Goal: Task Accomplishment & Management: Use online tool/utility

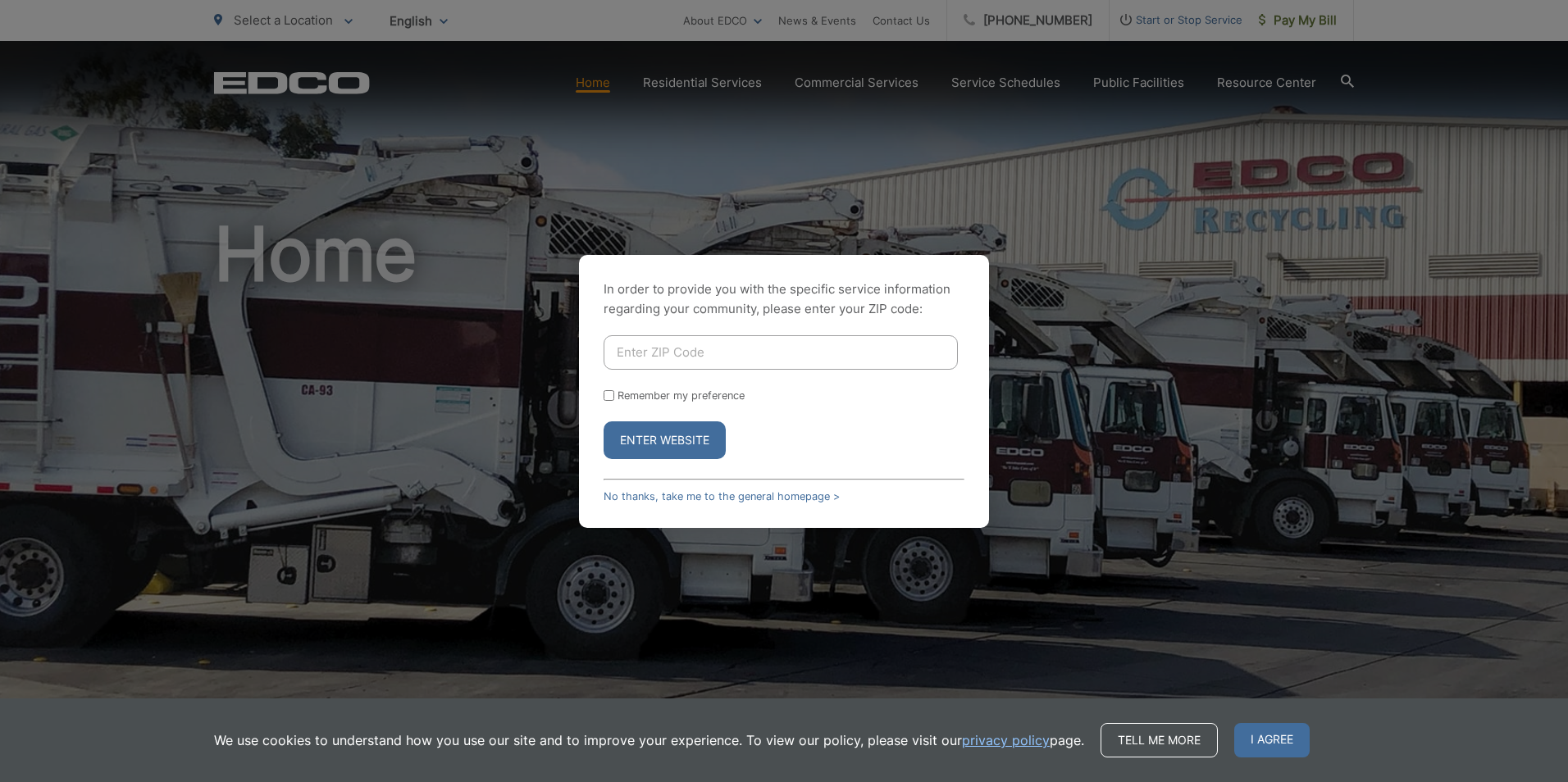
click at [1250, 742] on span "I agree" at bounding box center [1272, 740] width 75 height 34
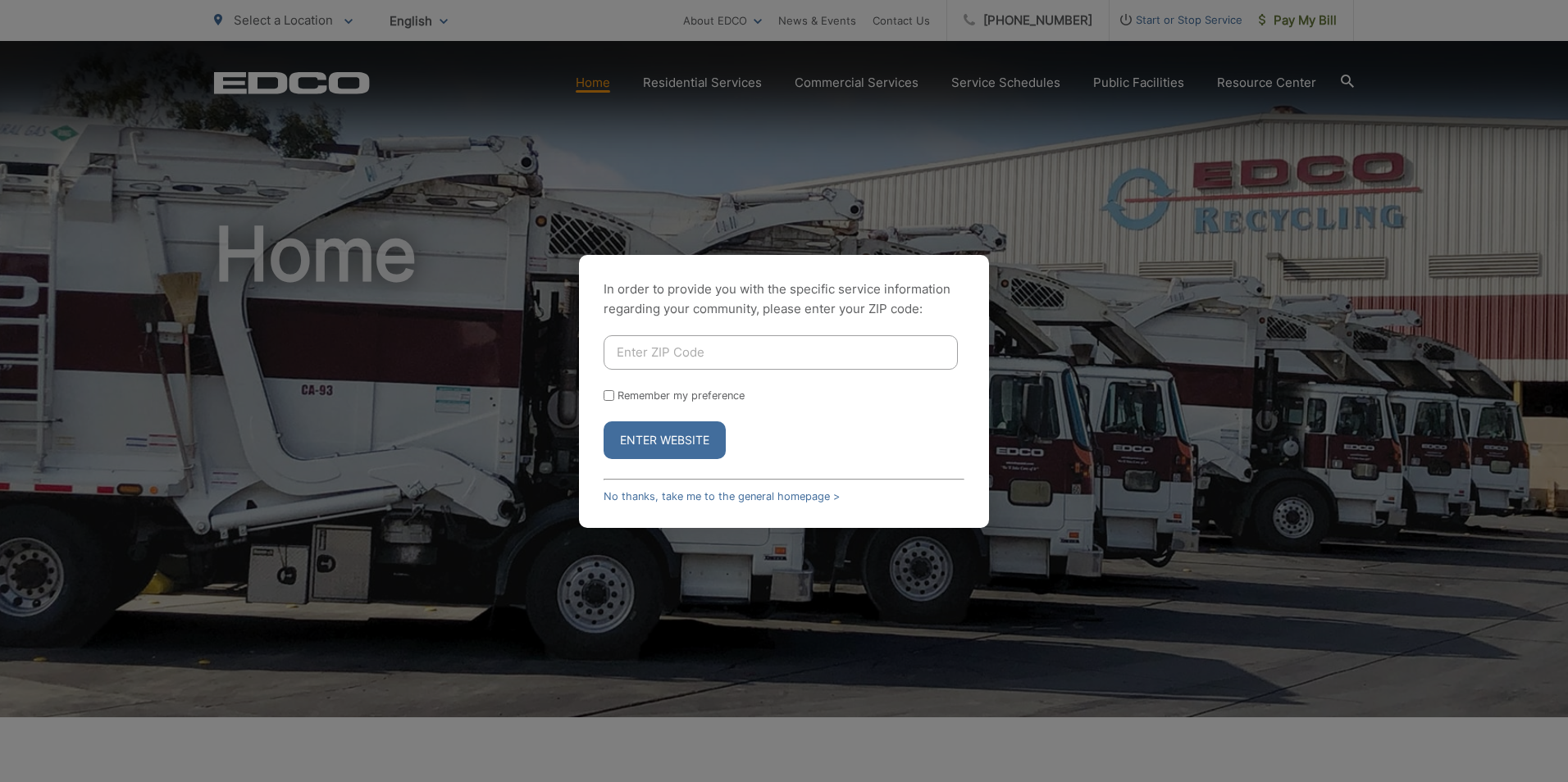
click at [760, 358] on input "Enter ZIP Code" at bounding box center [780, 352] width 354 height 34
type input "92154"
click at [609, 395] on input "Remember my preference" at bounding box center [609, 396] width 11 height 11
checkbox input "true"
click at [653, 438] on button "Enter Website" at bounding box center [665, 440] width 122 height 38
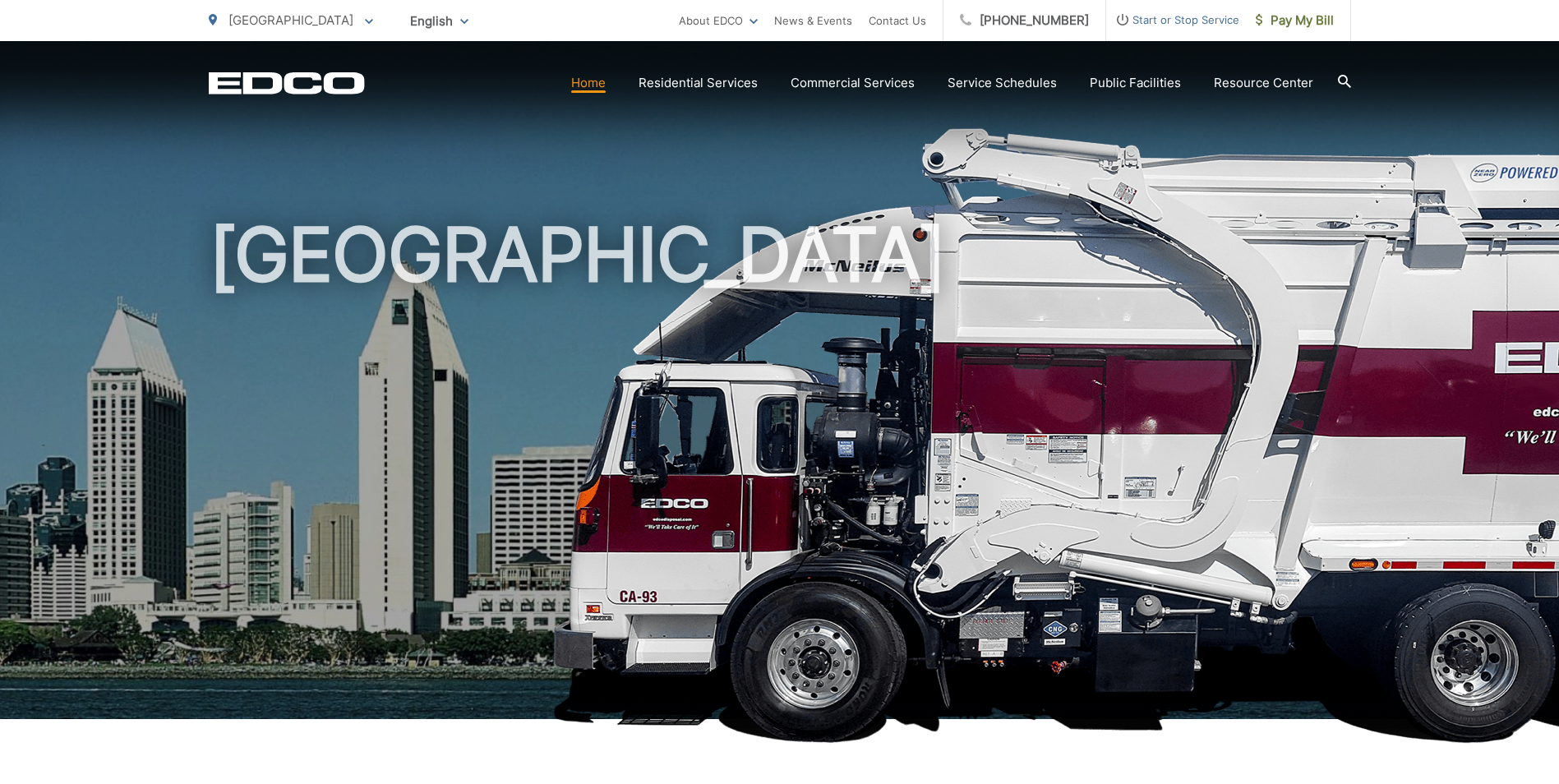
click at [1299, 19] on span "Pay My Bill" at bounding box center [1295, 20] width 78 height 19
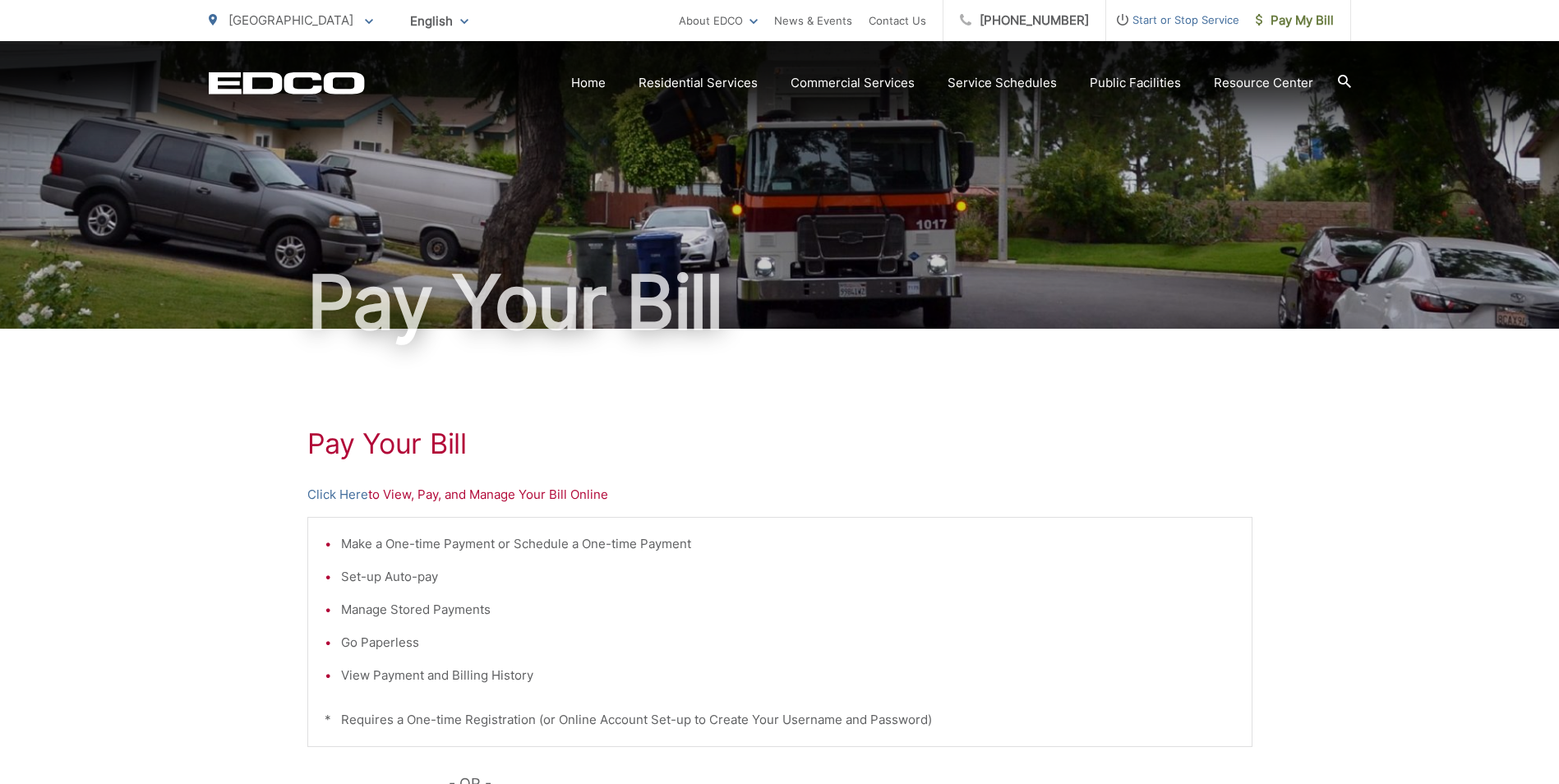
click at [323, 491] on link "Click Here" at bounding box center [338, 494] width 61 height 19
